Goal: Transaction & Acquisition: Purchase product/service

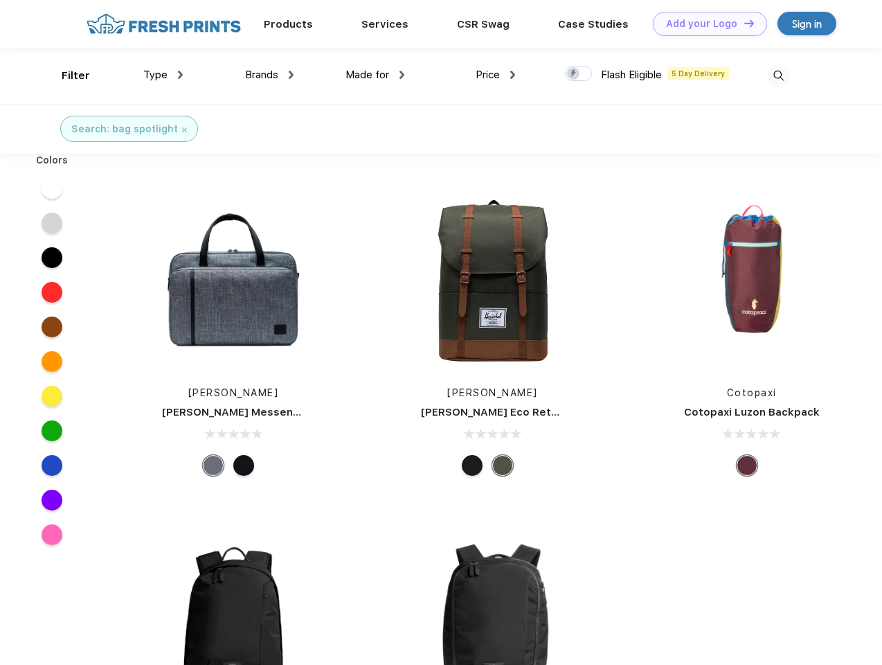
click at [705, 24] on link "Add your Logo Design Tool" at bounding box center [710, 24] width 114 height 24
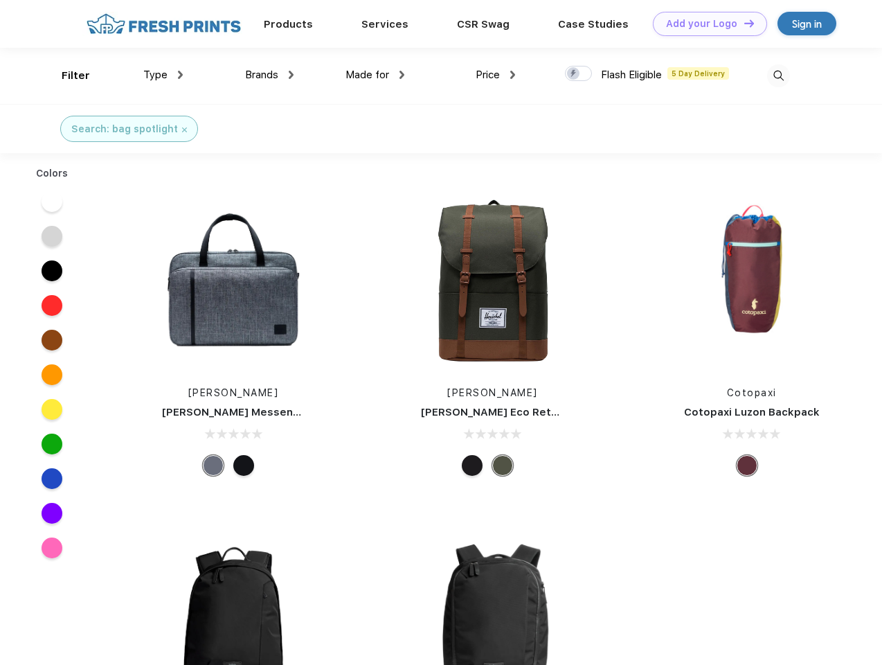
click at [0, 0] on div "Design Tool" at bounding box center [0, 0] width 0 height 0
click at [743, 23] on link "Add your Logo Design Tool" at bounding box center [710, 24] width 114 height 24
click at [66, 76] on div "Filter" at bounding box center [76, 76] width 28 height 16
click at [163, 75] on span "Type" at bounding box center [155, 75] width 24 height 12
click at [269, 75] on span "Brands" at bounding box center [261, 75] width 33 height 12
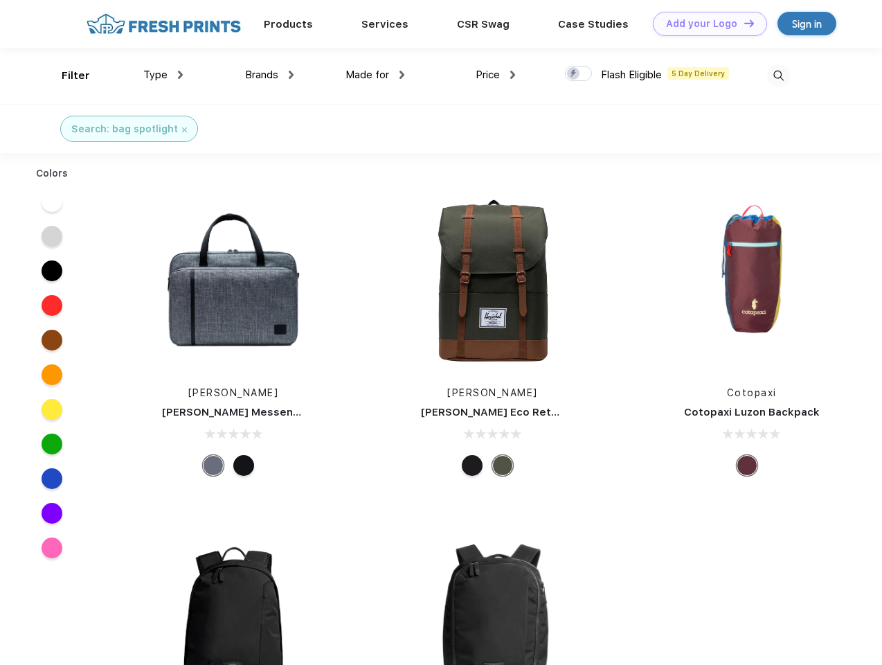
click at [375, 75] on span "Made for" at bounding box center [368, 75] width 44 height 12
click at [496, 75] on span "Price" at bounding box center [488, 75] width 24 height 12
click at [579, 74] on div at bounding box center [578, 73] width 27 height 15
click at [574, 74] on input "checkbox" at bounding box center [569, 69] width 9 height 9
click at [779, 76] on img at bounding box center [778, 75] width 23 height 23
